Goal: Information Seeking & Learning: Learn about a topic

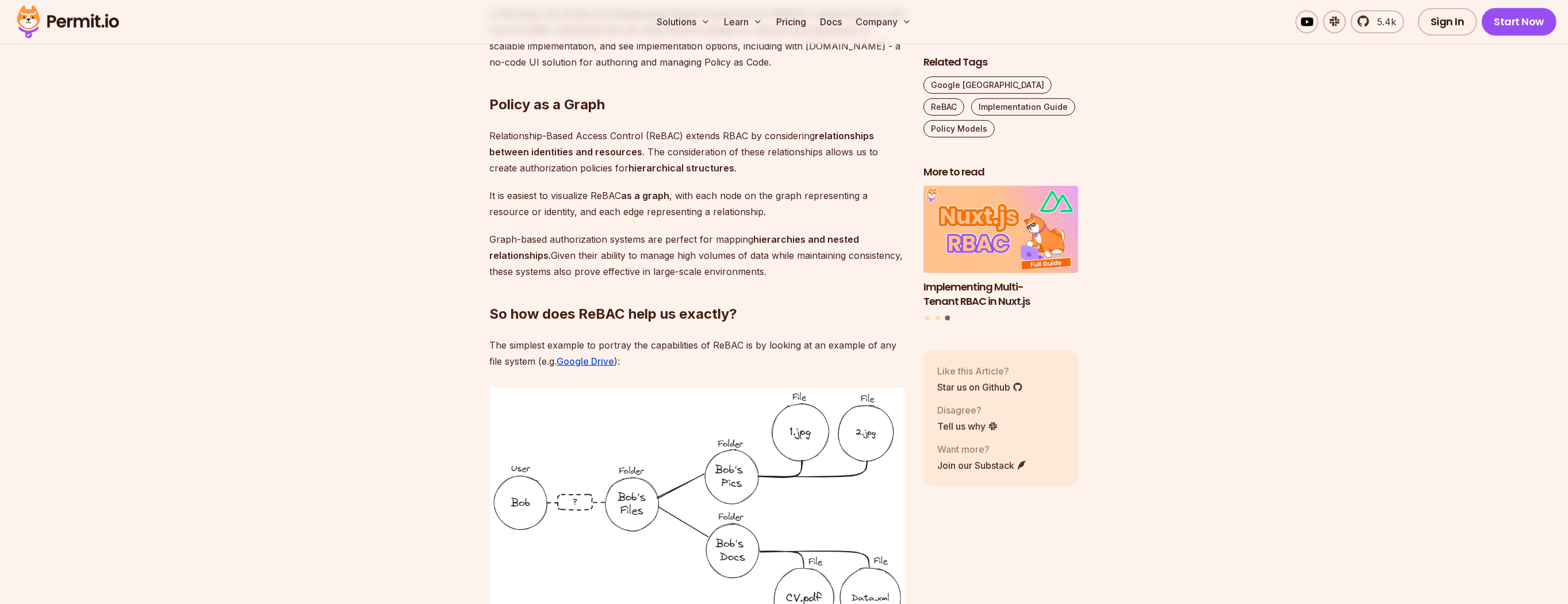
scroll to position [1022, 0]
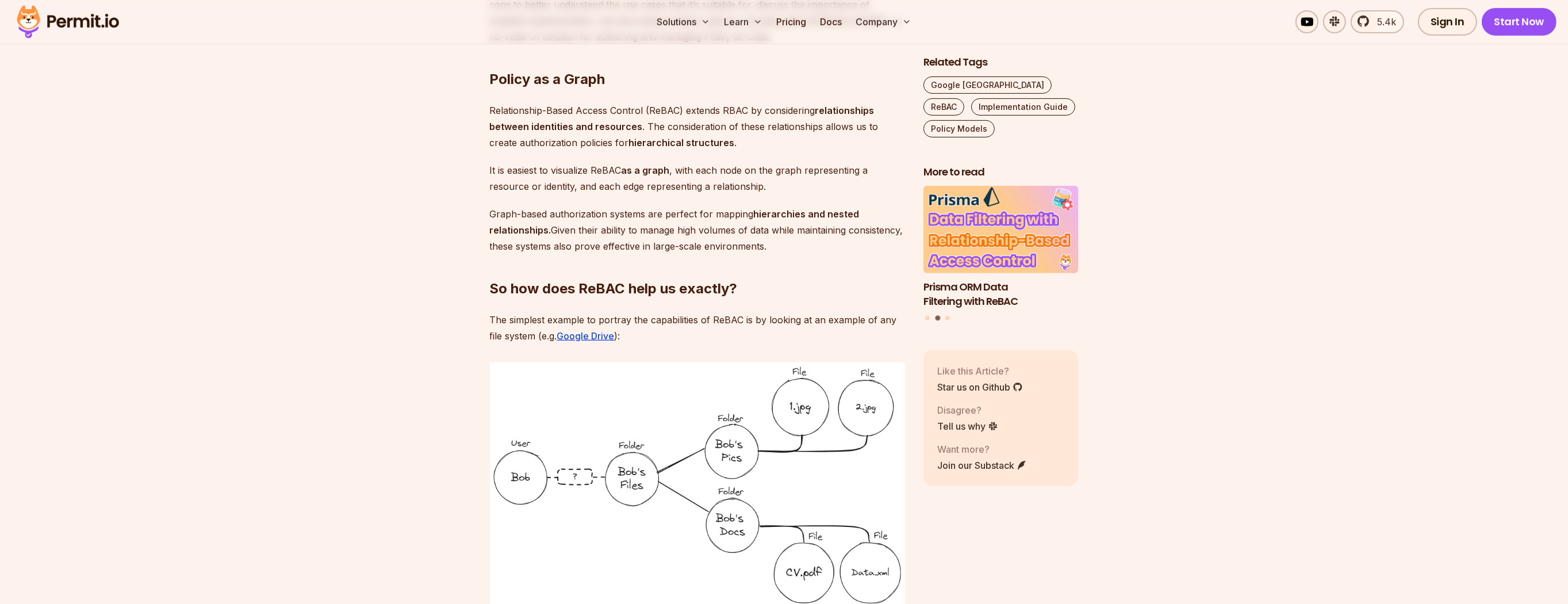
click at [556, 125] on strong "relationships between identities and resources" at bounding box center [682, 118] width 385 height 27
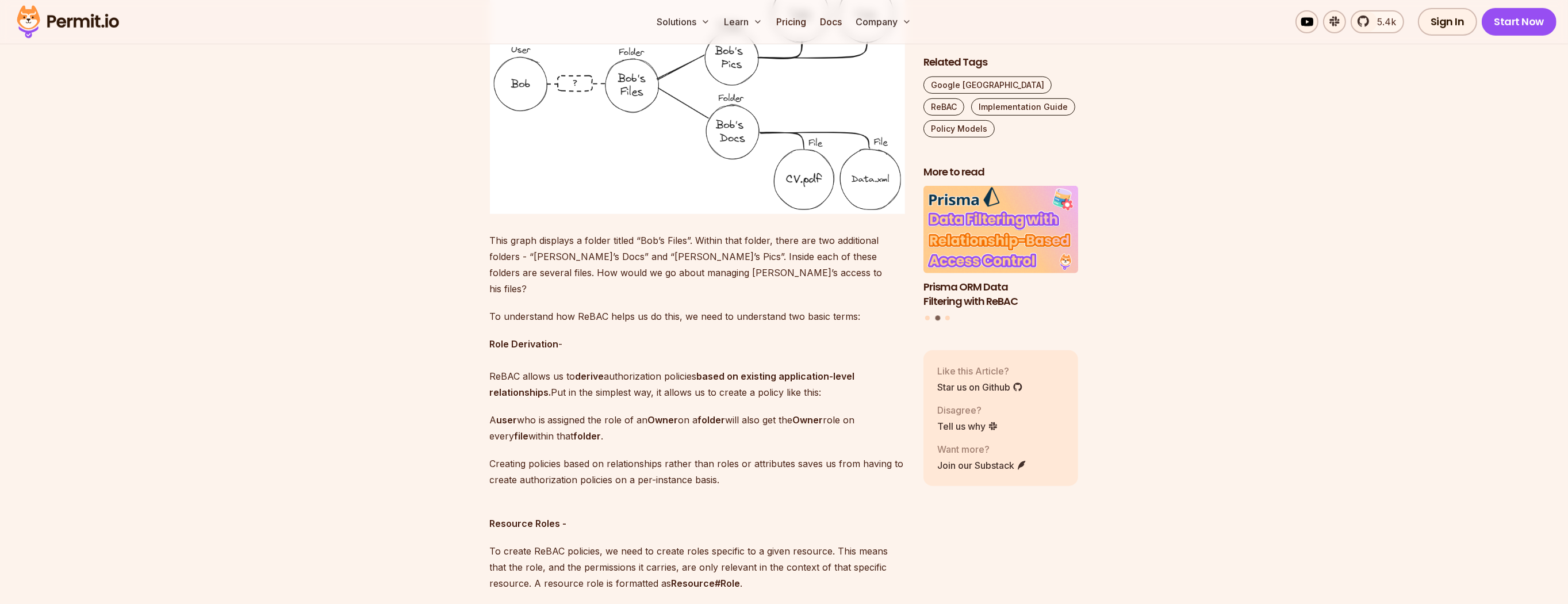
scroll to position [1429, 0]
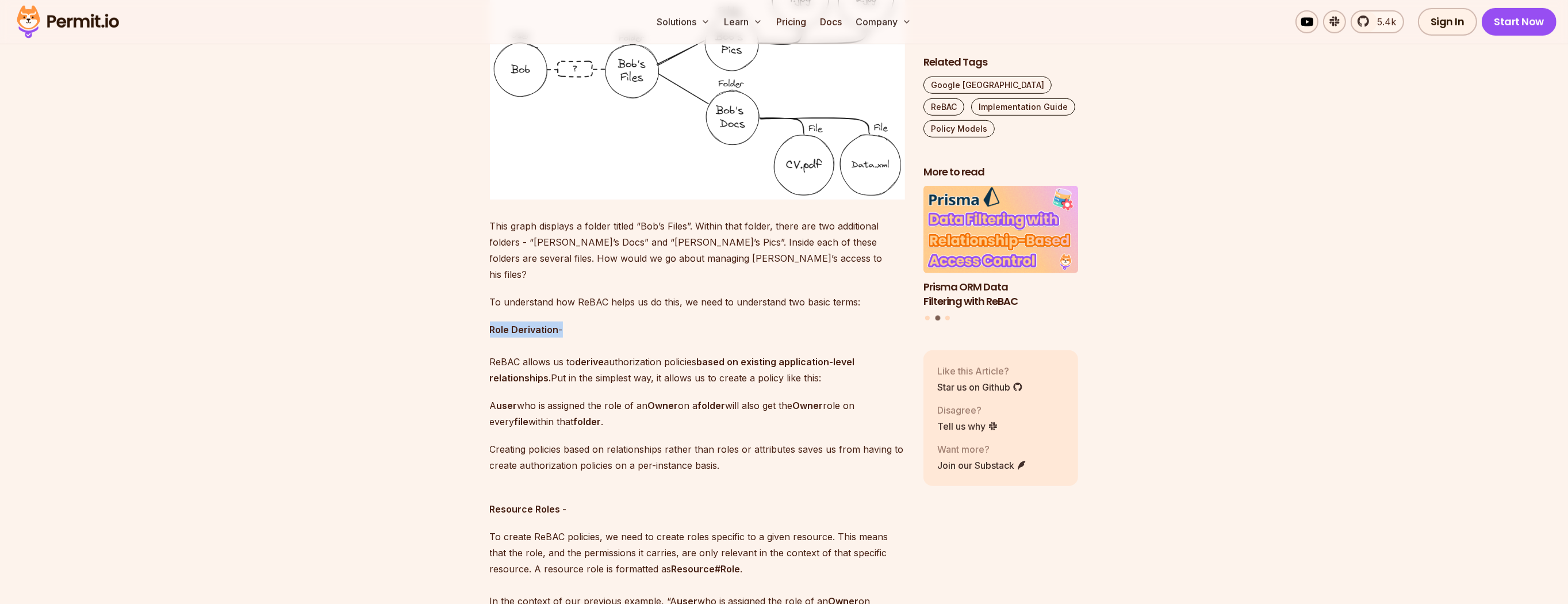
drag, startPoint x: 488, startPoint y: 312, endPoint x: 559, endPoint y: 315, distance: 71.1
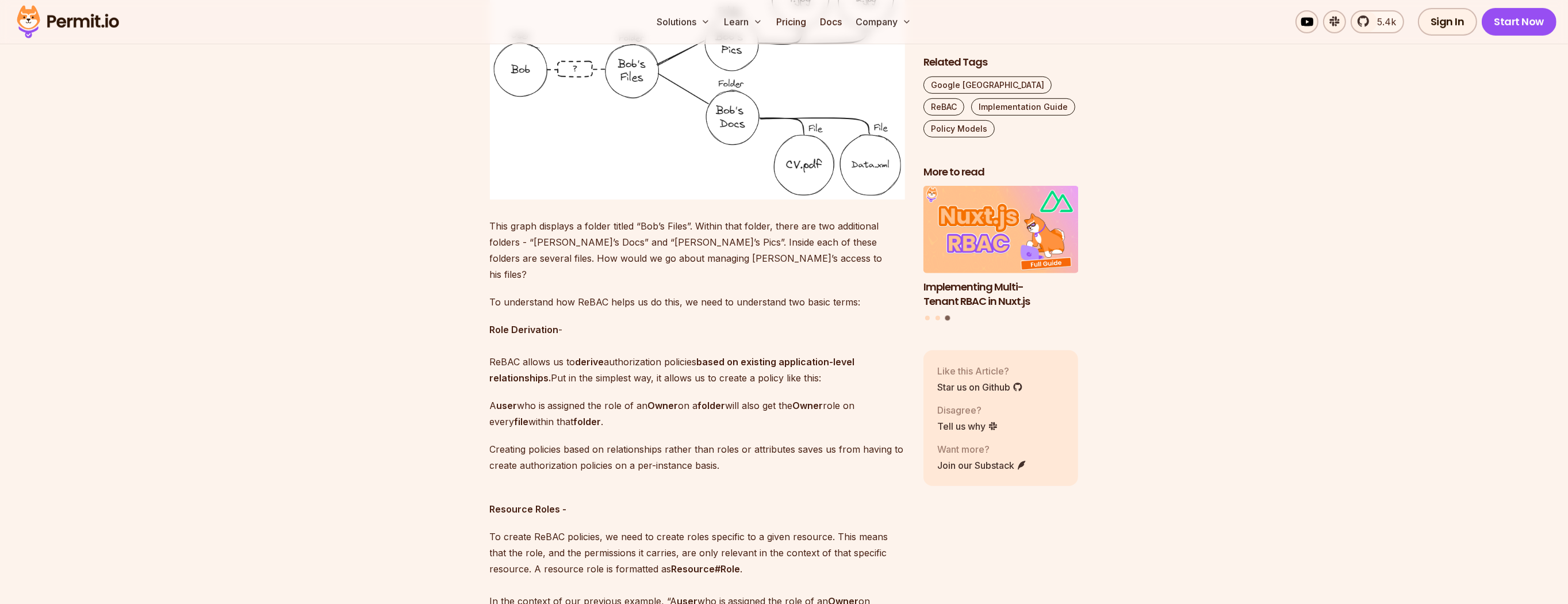
click at [515, 324] on strong "Role Derivation" at bounding box center [524, 329] width 69 height 12
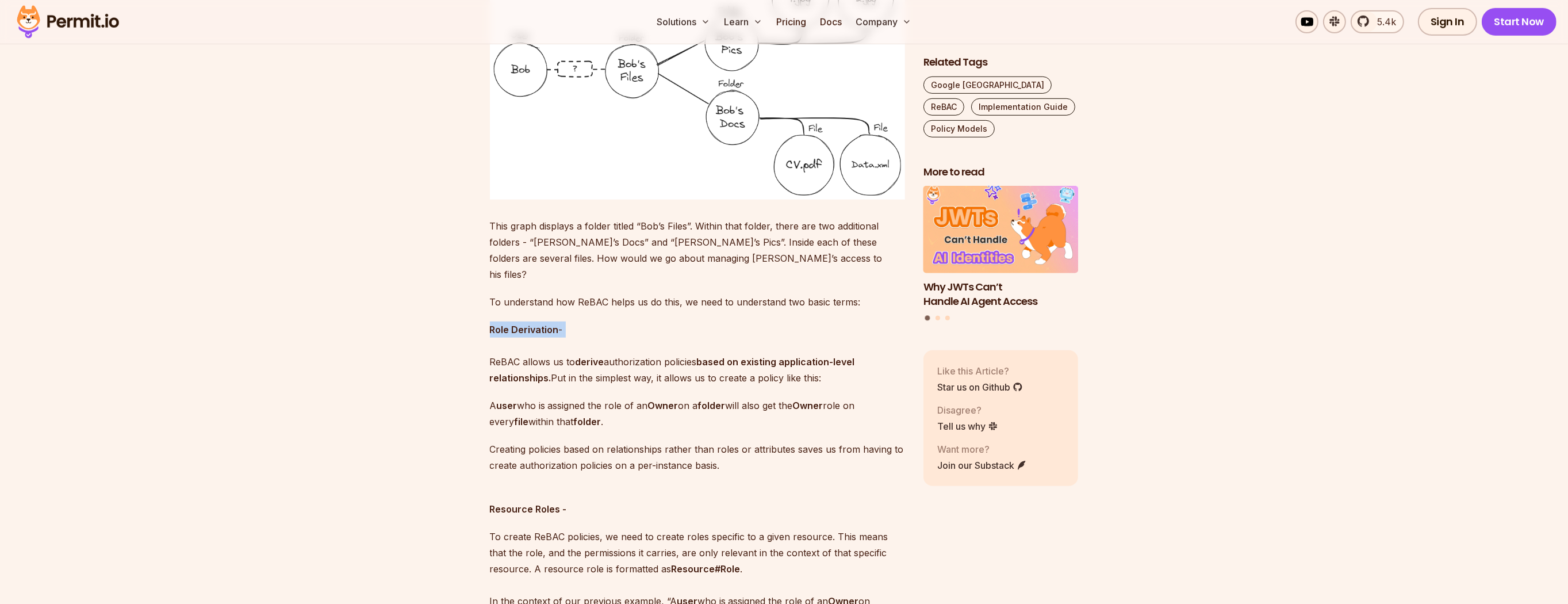
copy p "Role Derivation -"
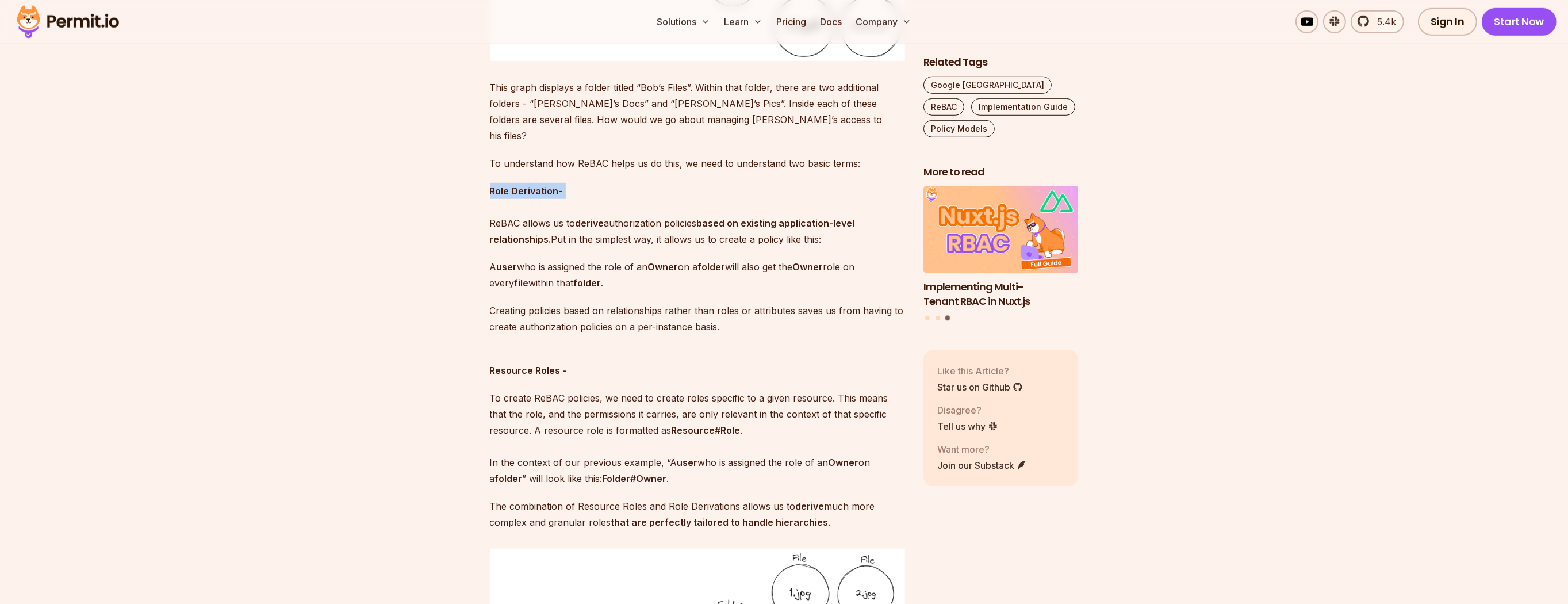
scroll to position [1574, 0]
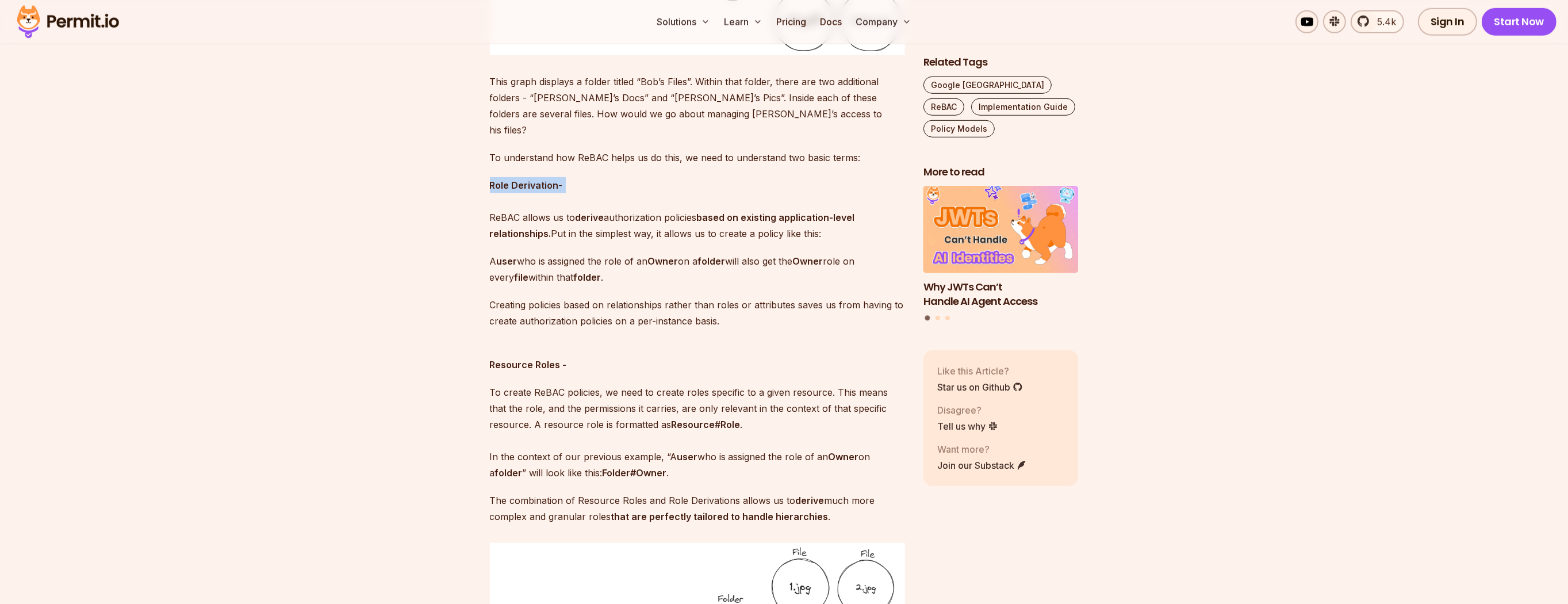
drag, startPoint x: 737, startPoint y: 302, endPoint x: 463, endPoint y: 271, distance: 275.7
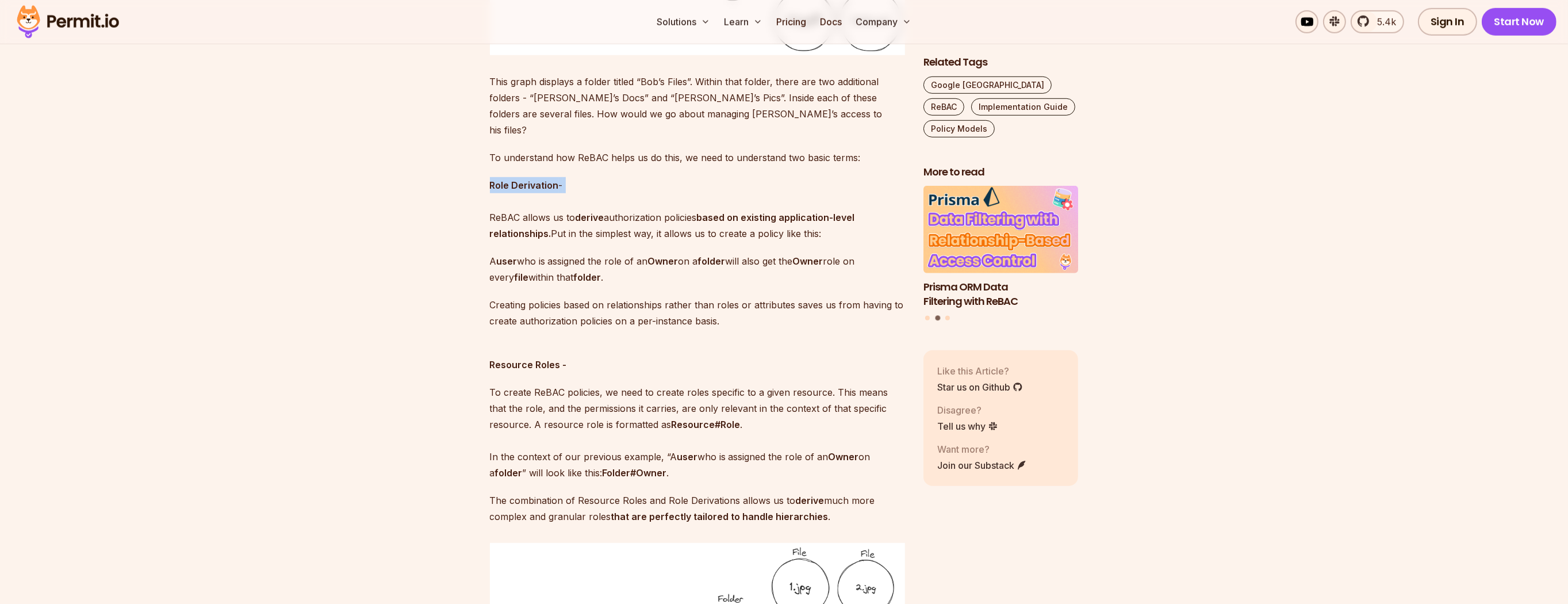
copy p "Creating policies based on relationships rather than roles or attributes saves …"
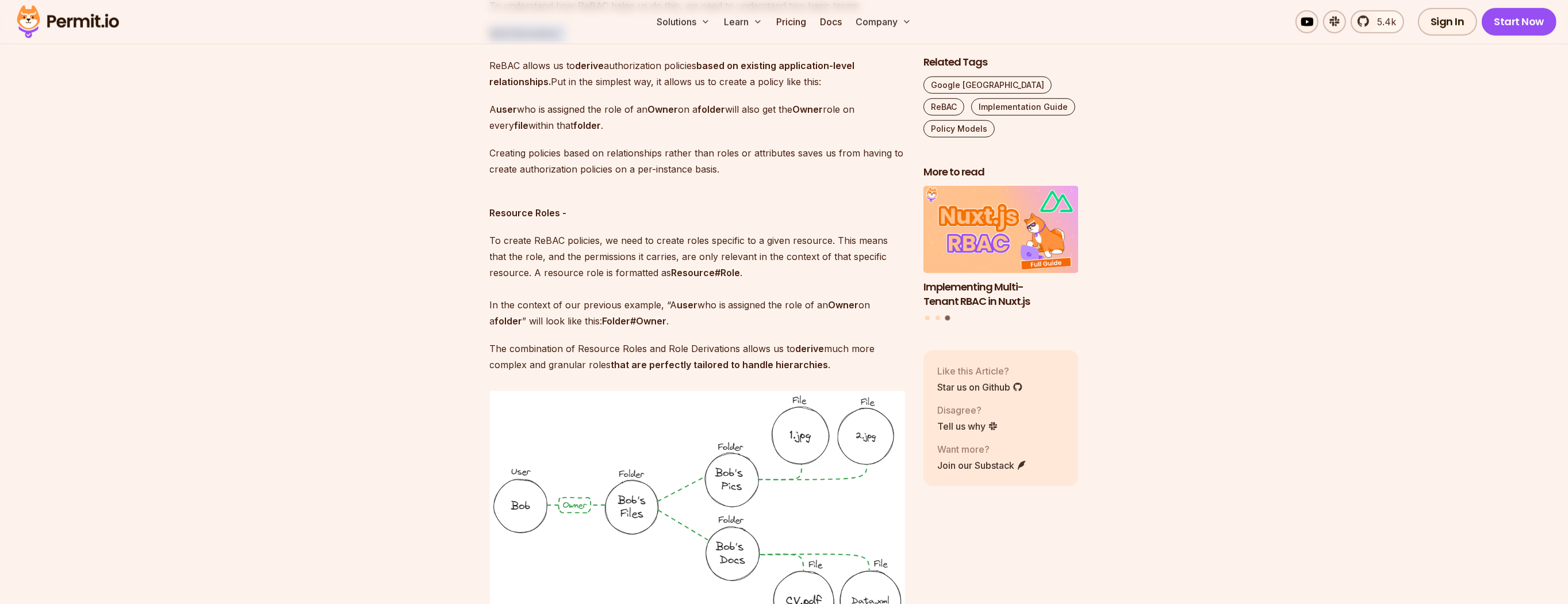
scroll to position [1724, 0]
click at [752, 190] on p "Resource Roles -" at bounding box center [698, 206] width 415 height 32
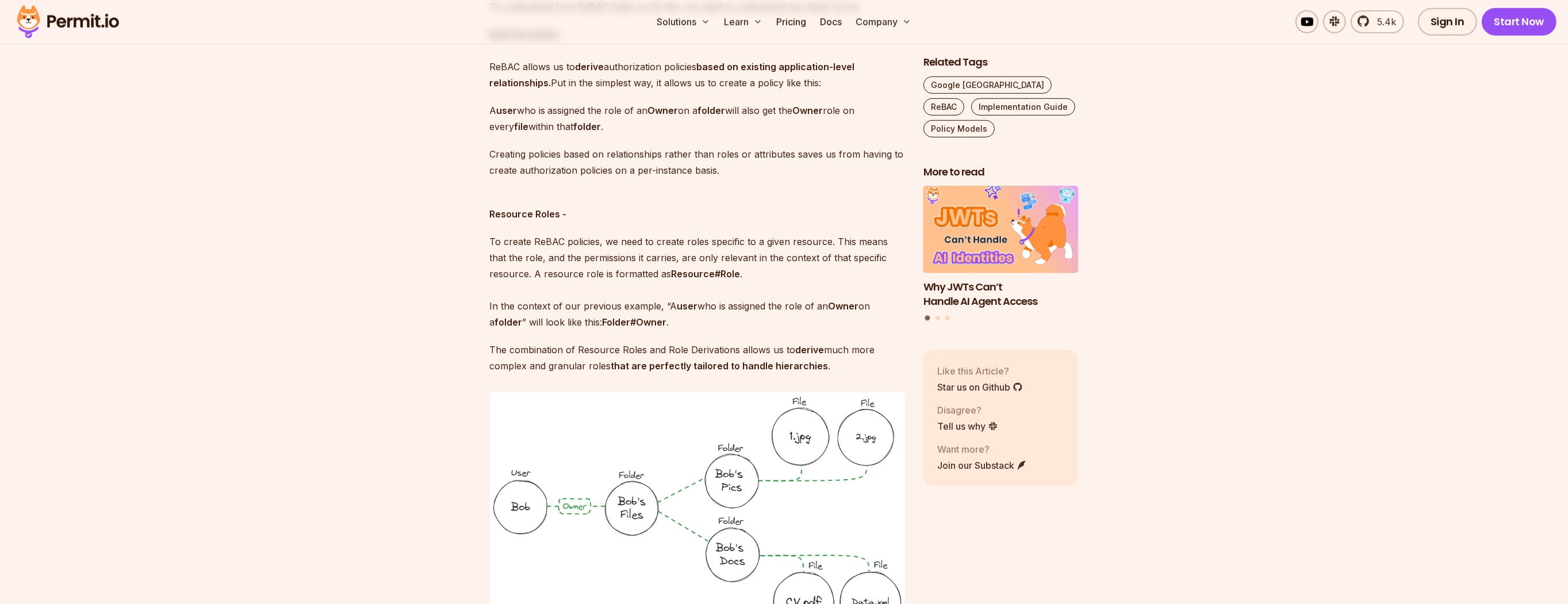
scroll to position [1741, 0]
